Goal: Task Accomplishment & Management: Complete application form

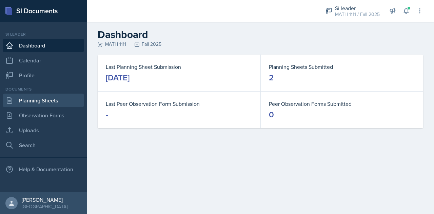
click at [31, 102] on link "Planning Sheets" at bounding box center [43, 101] width 81 height 14
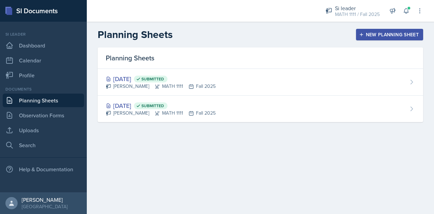
click at [381, 36] on div "New Planning Sheet" at bounding box center [389, 34] width 58 height 5
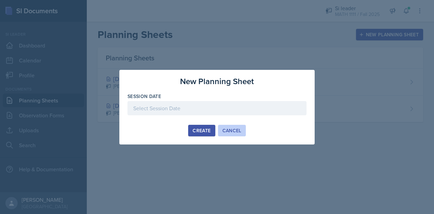
click at [239, 130] on div "Cancel" at bounding box center [231, 130] width 19 height 5
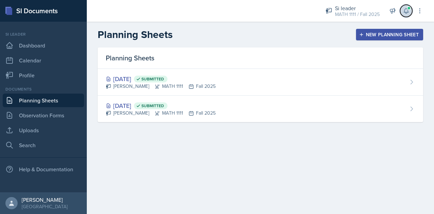
click at [404, 13] on icon at bounding box center [406, 10] width 7 height 7
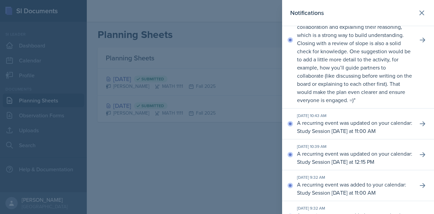
scroll to position [52, 0]
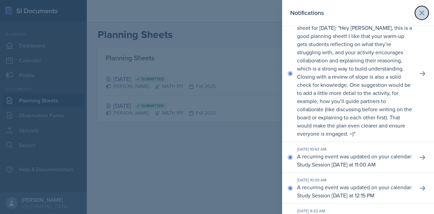
click at [418, 13] on icon at bounding box center [422, 13] width 8 height 8
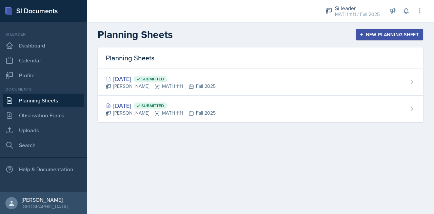
click at [381, 32] on div "New Planning Sheet" at bounding box center [389, 34] width 58 height 5
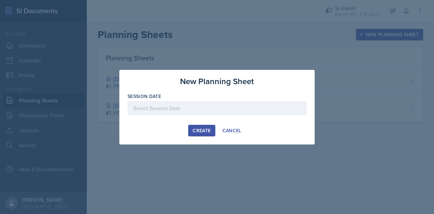
click at [210, 115] on div at bounding box center [216, 108] width 179 height 14
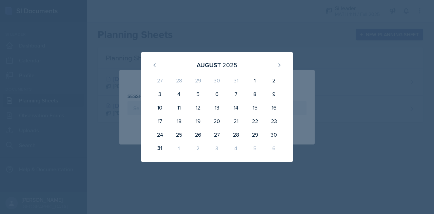
click at [199, 148] on div "2" at bounding box center [197, 148] width 19 height 14
click at [279, 67] on icon at bounding box center [279, 64] width 5 height 5
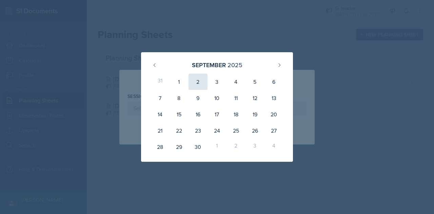
click at [194, 80] on div "2" at bounding box center [197, 82] width 19 height 16
type input "[DATE]"
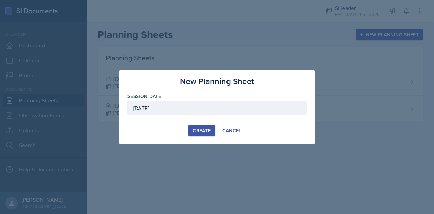
click at [197, 129] on div "Create" at bounding box center [202, 130] width 18 height 5
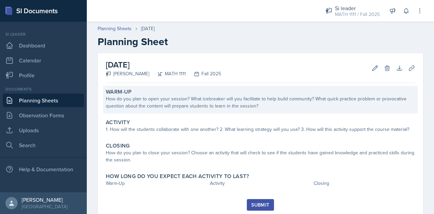
scroll to position [20, 0]
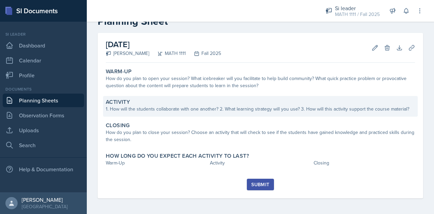
click at [171, 99] on div "Activity" at bounding box center [260, 102] width 309 height 7
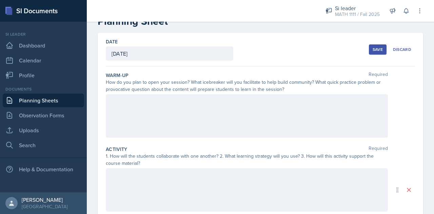
click at [164, 111] on div at bounding box center [247, 115] width 282 height 43
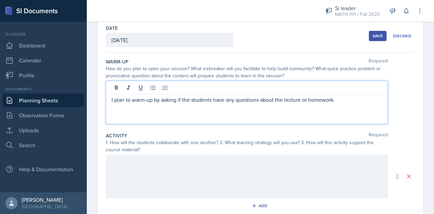
scroll to position [34, 0]
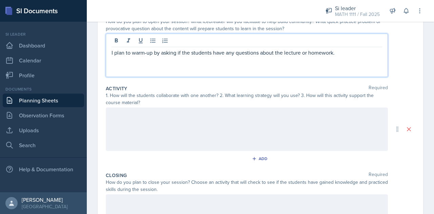
click at [158, 132] on div at bounding box center [247, 128] width 282 height 43
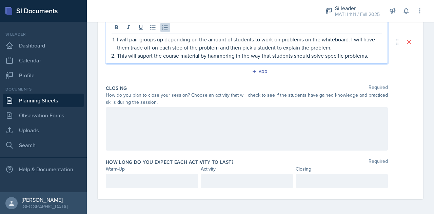
scroll to position [168, 0]
click at [158, 113] on div at bounding box center [247, 128] width 282 height 43
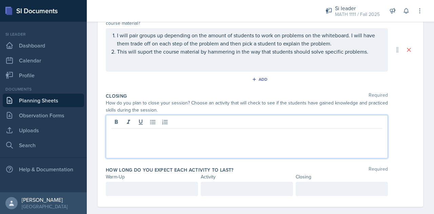
scroll to position [160, 0]
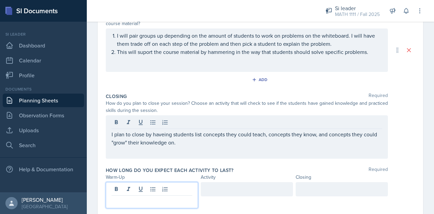
click at [153, 188] on div at bounding box center [152, 195] width 92 height 26
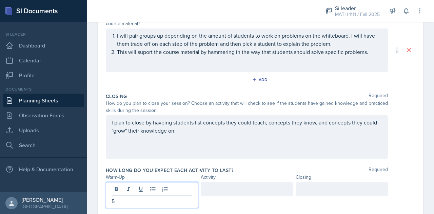
click at [215, 186] on div at bounding box center [247, 189] width 92 height 14
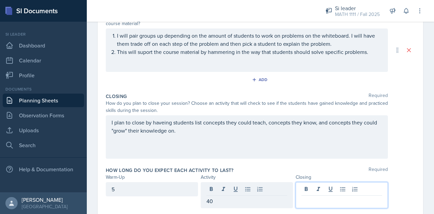
click at [323, 187] on div at bounding box center [342, 195] width 92 height 26
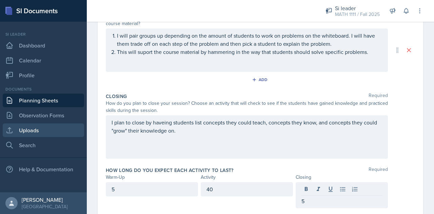
click at [49, 130] on link "Uploads" at bounding box center [43, 130] width 81 height 14
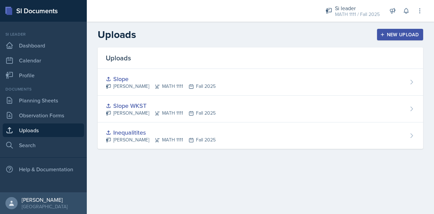
click at [392, 37] on div "New Upload" at bounding box center [400, 34] width 38 height 5
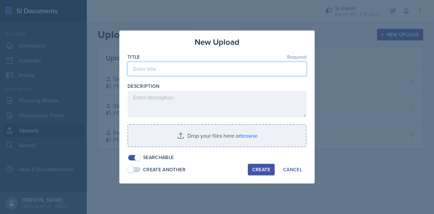
click at [228, 70] on input at bounding box center [216, 69] width 179 height 14
type input "S"
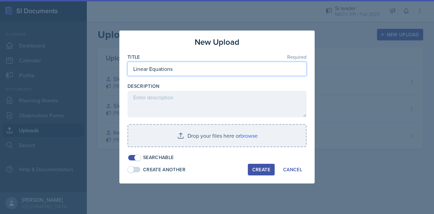
type input "Linear Equations"
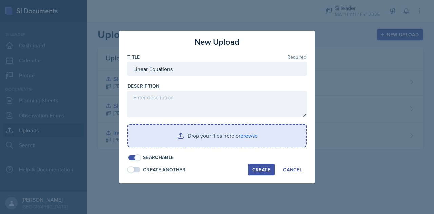
click at [251, 132] on input "file" at bounding box center [217, 136] width 178 height 22
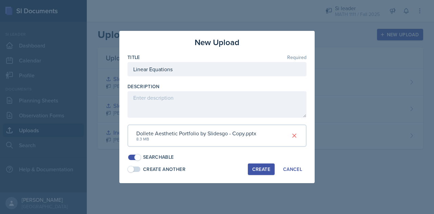
click at [260, 170] on div "Create" at bounding box center [261, 168] width 18 height 5
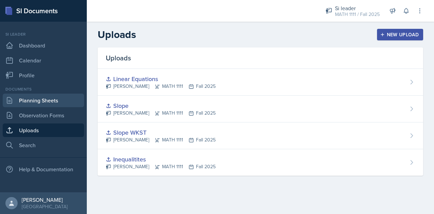
click at [58, 98] on link "Planning Sheets" at bounding box center [43, 101] width 81 height 14
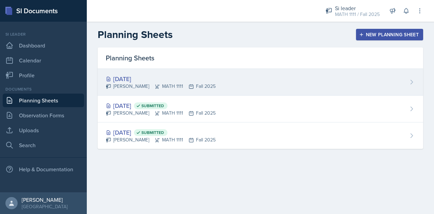
click at [255, 84] on div "[DATE] [PERSON_NAME] MATH 1111 Fall 2025" at bounding box center [260, 82] width 325 height 27
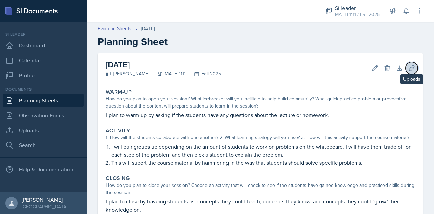
click at [411, 67] on button "Uploads" at bounding box center [411, 68] width 12 height 12
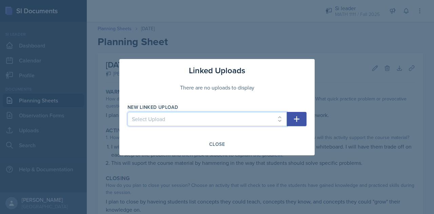
click at [210, 117] on select "Select Upload Inequalitites Slope WKST Slope Linear Equations" at bounding box center [206, 119] width 159 height 14
select select "395b3b8c-d7ab-4cad-aeda-1e2a9f93f6e6"
click at [127, 112] on select "Select Upload Inequalitites Slope WKST Slope Linear Equations" at bounding box center [206, 119] width 159 height 14
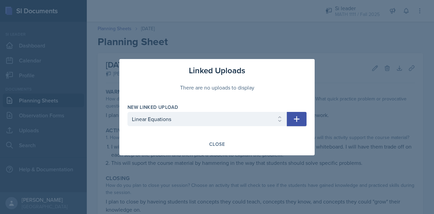
click at [301, 115] on button "button" at bounding box center [297, 119] width 20 height 14
select select
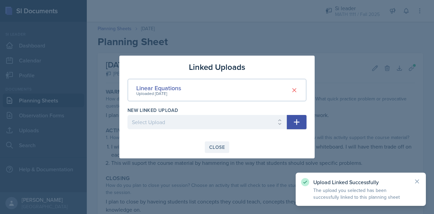
click at [212, 147] on div "Close" at bounding box center [217, 146] width 16 height 5
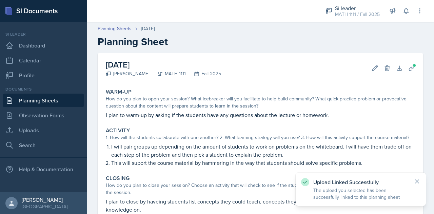
scroll to position [77, 0]
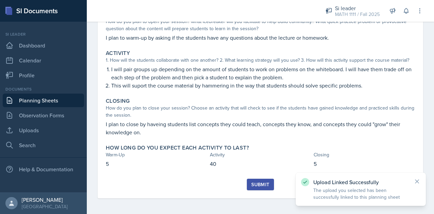
click at [250, 179] on button "Submit" at bounding box center [260, 185] width 27 height 12
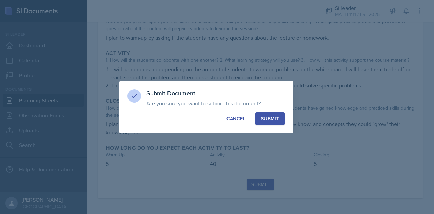
click at [268, 124] on button "Submit" at bounding box center [269, 118] width 29 height 13
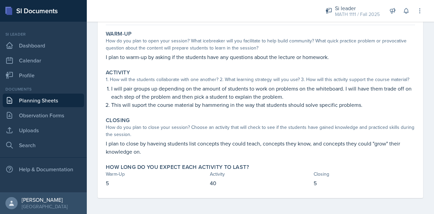
scroll to position [0, 0]
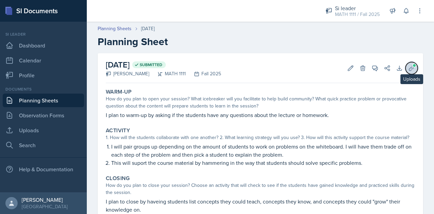
click at [412, 66] on span at bounding box center [414, 65] width 4 height 4
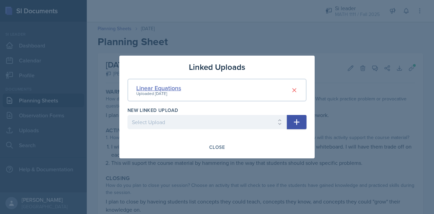
click at [168, 89] on div "Linear Equations" at bounding box center [158, 87] width 45 height 9
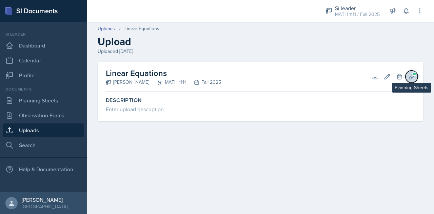
click at [412, 77] on icon at bounding box center [411, 76] width 5 height 5
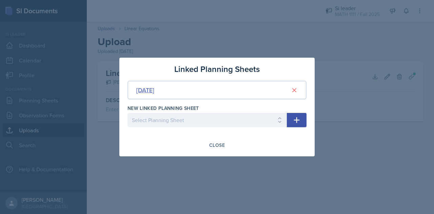
click at [154, 88] on div "[DATE]" at bounding box center [145, 89] width 18 height 9
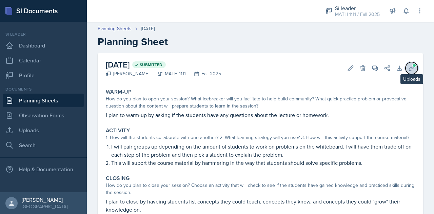
click at [412, 65] on span at bounding box center [414, 65] width 4 height 4
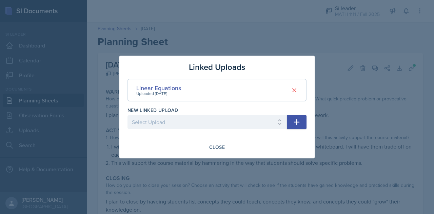
click at [215, 87] on div "Linear Equations Uploaded [DATE]" at bounding box center [216, 90] width 179 height 23
click at [163, 92] on div "Uploaded [DATE]" at bounding box center [158, 93] width 45 height 6
click at [161, 88] on div "Linear Equations" at bounding box center [158, 87] width 45 height 9
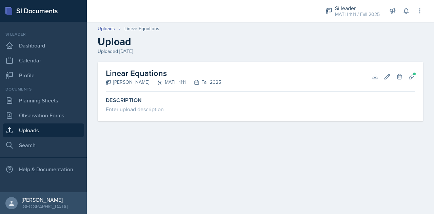
click at [125, 72] on h2 "Linear Equations" at bounding box center [163, 73] width 115 height 12
click at [385, 75] on icon at bounding box center [387, 76] width 7 height 7
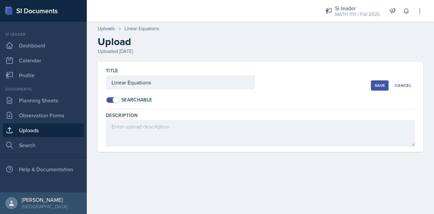
click at [373, 83] on button "Save" at bounding box center [380, 85] width 18 height 10
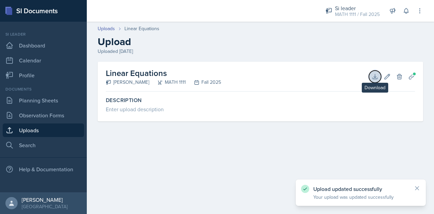
click at [378, 74] on button "Download" at bounding box center [375, 76] width 12 height 12
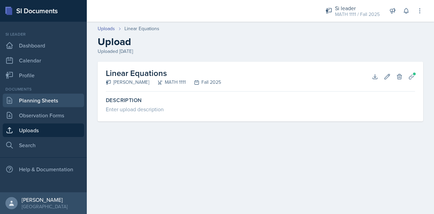
click at [54, 102] on link "Planning Sheets" at bounding box center [43, 101] width 81 height 14
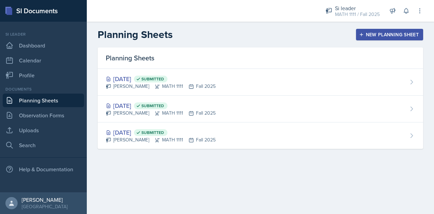
click at [361, 39] on button "New Planning Sheet" at bounding box center [389, 35] width 67 height 12
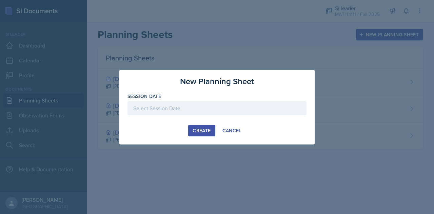
click at [209, 109] on div at bounding box center [216, 108] width 179 height 14
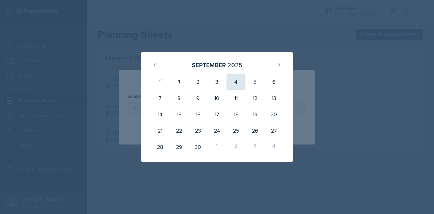
click at [236, 81] on div "4" at bounding box center [235, 82] width 19 height 16
type input "[DATE]"
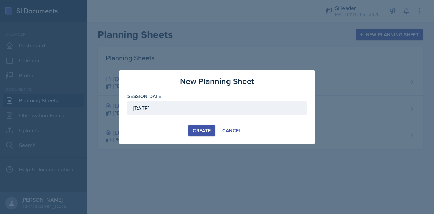
click at [196, 133] on div "Create" at bounding box center [202, 130] width 18 height 5
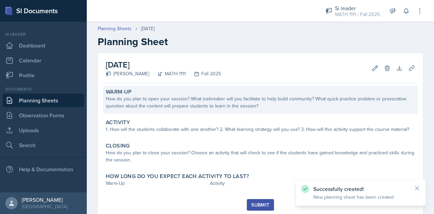
scroll to position [20, 0]
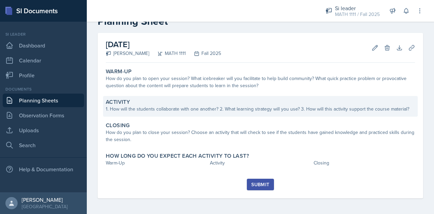
click at [195, 106] on div "1. How will the students collaborate with one another? 2. What learning strateg…" at bounding box center [260, 108] width 309 height 7
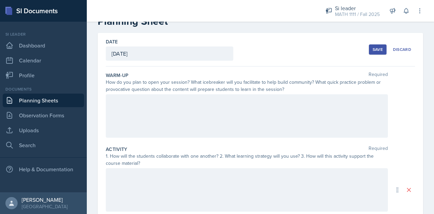
click at [195, 106] on div at bounding box center [247, 115] width 282 height 43
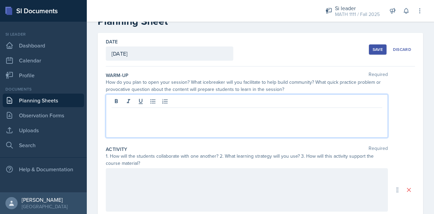
scroll to position [32, 0]
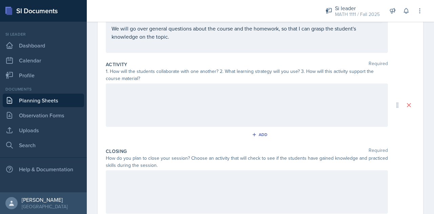
click at [170, 97] on div at bounding box center [247, 104] width 282 height 43
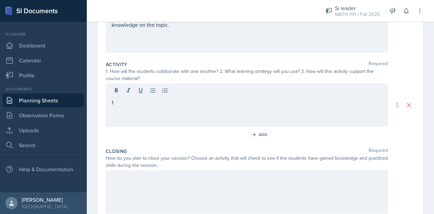
click at [249, 118] on div "1" at bounding box center [247, 104] width 282 height 43
click at [55, 117] on link "Observation Forms" at bounding box center [43, 115] width 81 height 14
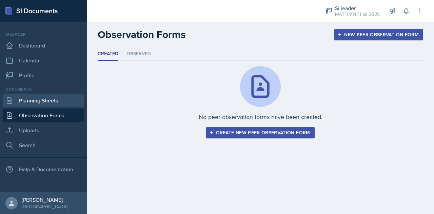
click at [53, 101] on link "Planning Sheets" at bounding box center [43, 101] width 81 height 14
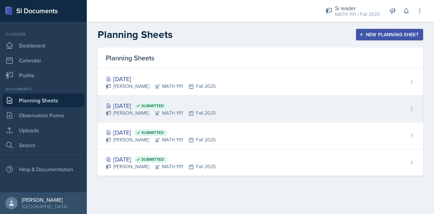
click at [226, 113] on div "[DATE] Submitted [PERSON_NAME] MATH 1111 Fall 2025" at bounding box center [260, 109] width 325 height 27
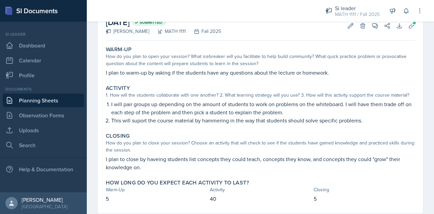
scroll to position [43, 0]
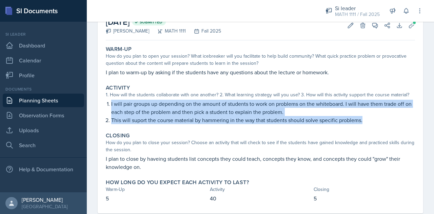
drag, startPoint x: 364, startPoint y: 122, endPoint x: 104, endPoint y: 103, distance: 260.6
click at [104, 103] on div "Activity 1. How will the students collaborate with one another? 2. What learnin…" at bounding box center [260, 104] width 315 height 45
copy ol "I will pair groups up depending on the amount of students to work on problems o…"
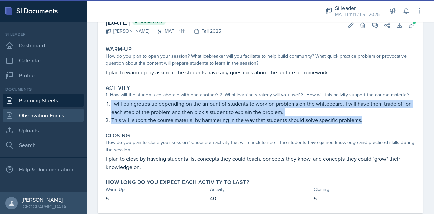
click at [45, 114] on link "Observation Forms" at bounding box center [43, 115] width 81 height 14
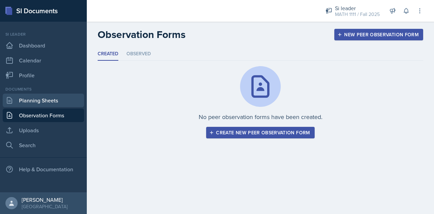
click at [59, 99] on link "Planning Sheets" at bounding box center [43, 101] width 81 height 14
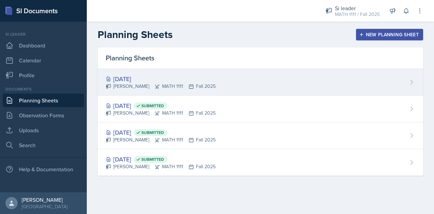
click at [171, 73] on div "[DATE] [PERSON_NAME] MATH 1111 Fall 2025" at bounding box center [260, 82] width 325 height 27
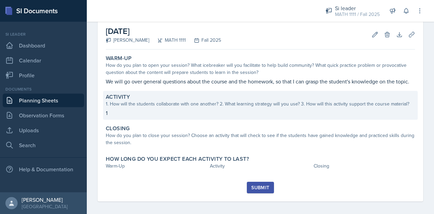
scroll to position [45, 0]
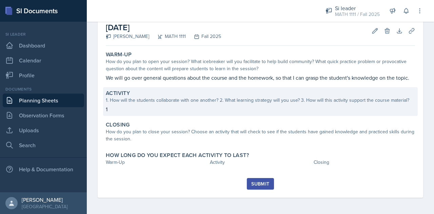
click at [162, 103] on div "1. How will the students collaborate with one another? 2. What learning strateg…" at bounding box center [260, 100] width 309 height 7
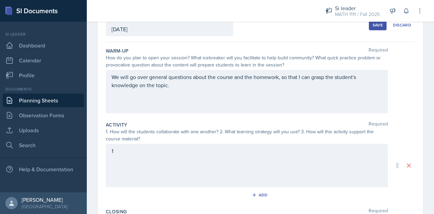
drag, startPoint x: 129, startPoint y: 155, endPoint x: 106, endPoint y: 151, distance: 23.6
click at [106, 151] on div "1" at bounding box center [247, 165] width 282 height 43
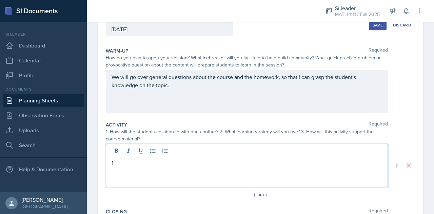
scroll to position [57, 0]
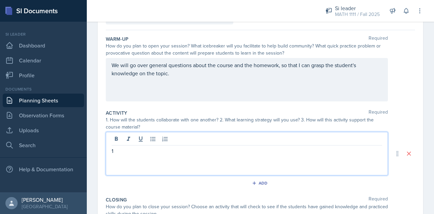
click at [122, 149] on p "1" at bounding box center [247, 151] width 270 height 8
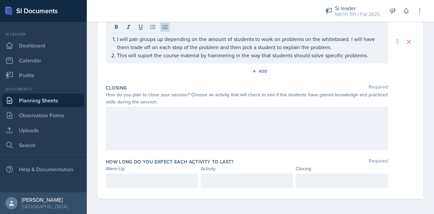
click at [153, 124] on div at bounding box center [247, 128] width 282 height 43
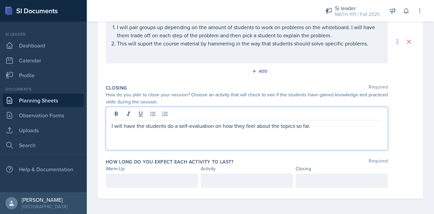
click at [157, 184] on div at bounding box center [152, 181] width 92 height 14
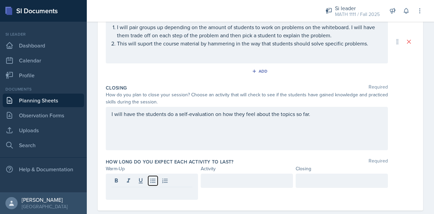
drag, startPoint x: 157, startPoint y: 184, endPoint x: 159, endPoint y: 191, distance: 8.1
click at [159, 191] on div at bounding box center [152, 187] width 92 height 26
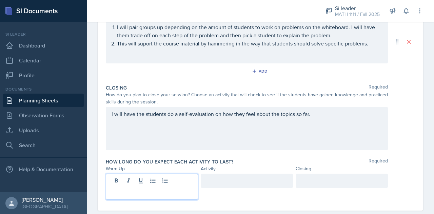
click at [159, 191] on p at bounding box center [152, 192] width 81 height 8
click at [218, 180] on div at bounding box center [247, 181] width 92 height 14
click at [325, 181] on div at bounding box center [342, 181] width 92 height 14
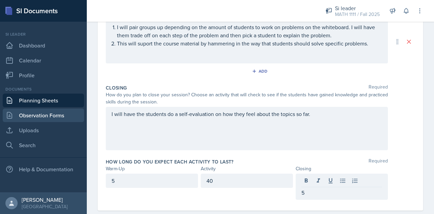
click at [48, 121] on link "Observation Forms" at bounding box center [43, 115] width 81 height 14
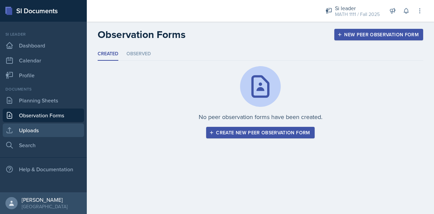
click at [47, 130] on link "Uploads" at bounding box center [43, 130] width 81 height 14
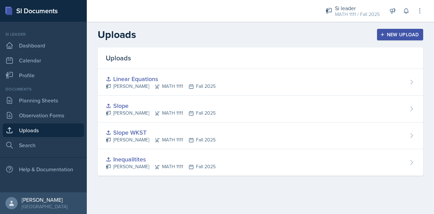
click at [403, 42] on header "Uploads New Upload" at bounding box center [260, 35] width 347 height 26
click at [401, 38] on button "New Upload" at bounding box center [400, 35] width 46 height 12
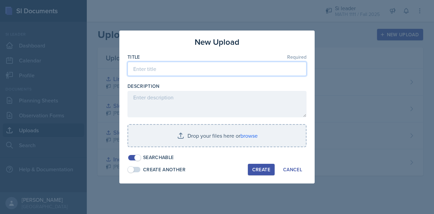
click at [204, 67] on input at bounding box center [216, 69] width 179 height 14
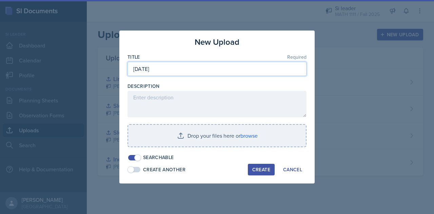
type input "[DATE]"
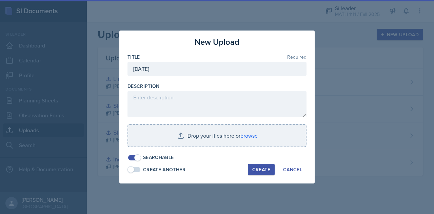
click at [263, 171] on div "Create" at bounding box center [261, 169] width 18 height 5
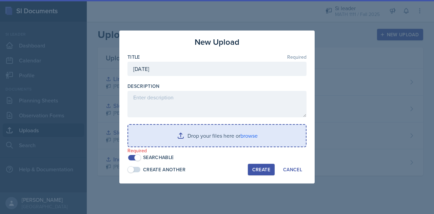
click at [229, 134] on input "file" at bounding box center [217, 136] width 178 height 22
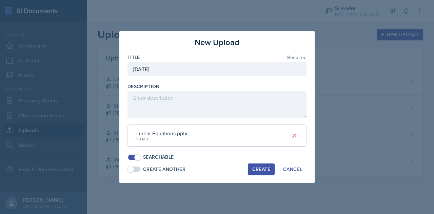
click at [258, 165] on button "Create" at bounding box center [261, 169] width 27 height 12
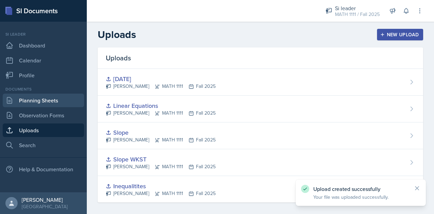
click at [29, 103] on link "Planning Sheets" at bounding box center [43, 101] width 81 height 14
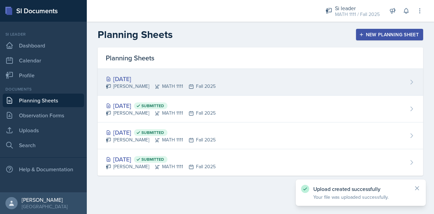
click at [268, 76] on div "[DATE] [PERSON_NAME] MATH 1111 Fall 2025" at bounding box center [260, 82] width 325 height 27
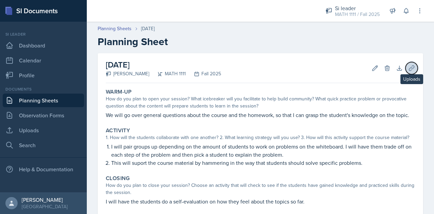
click at [409, 70] on icon at bounding box center [411, 67] width 5 height 5
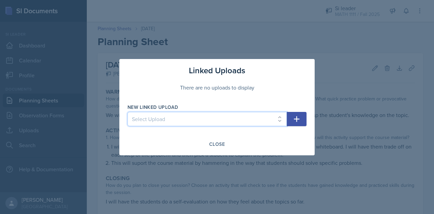
click at [234, 118] on select "Select Upload Inequalitites Slope WKST Slope Linear Equations [DATE]" at bounding box center [206, 119] width 159 height 14
select select "462023e0-b468-4c79-8f70-10afeba7333e"
click at [127, 112] on select "Select Upload Inequalitites Slope WKST Slope Linear Equations [DATE]" at bounding box center [206, 119] width 159 height 14
click at [300, 119] on icon "button" at bounding box center [296, 119] width 8 height 8
select select
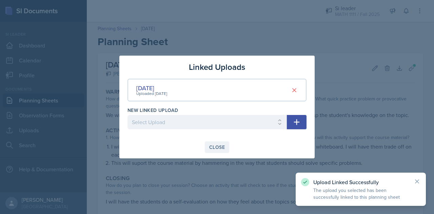
click at [216, 149] on div "Close" at bounding box center [217, 146] width 16 height 5
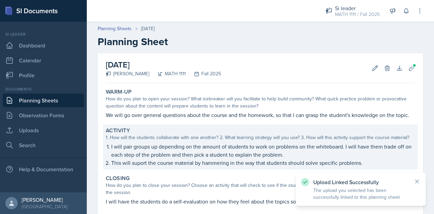
scroll to position [77, 0]
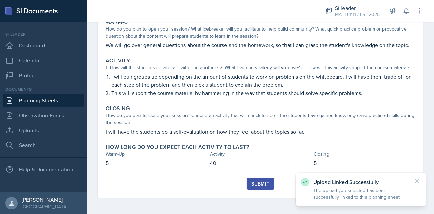
click at [255, 180] on button "Submit" at bounding box center [260, 184] width 27 height 12
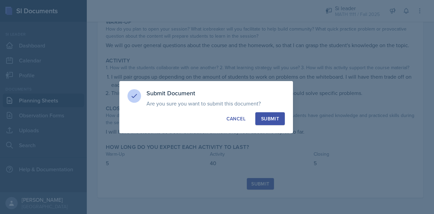
click at [272, 118] on div "Submit" at bounding box center [270, 118] width 18 height 7
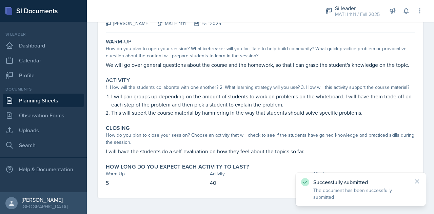
scroll to position [58, 0]
